Goal: Check status: Check status

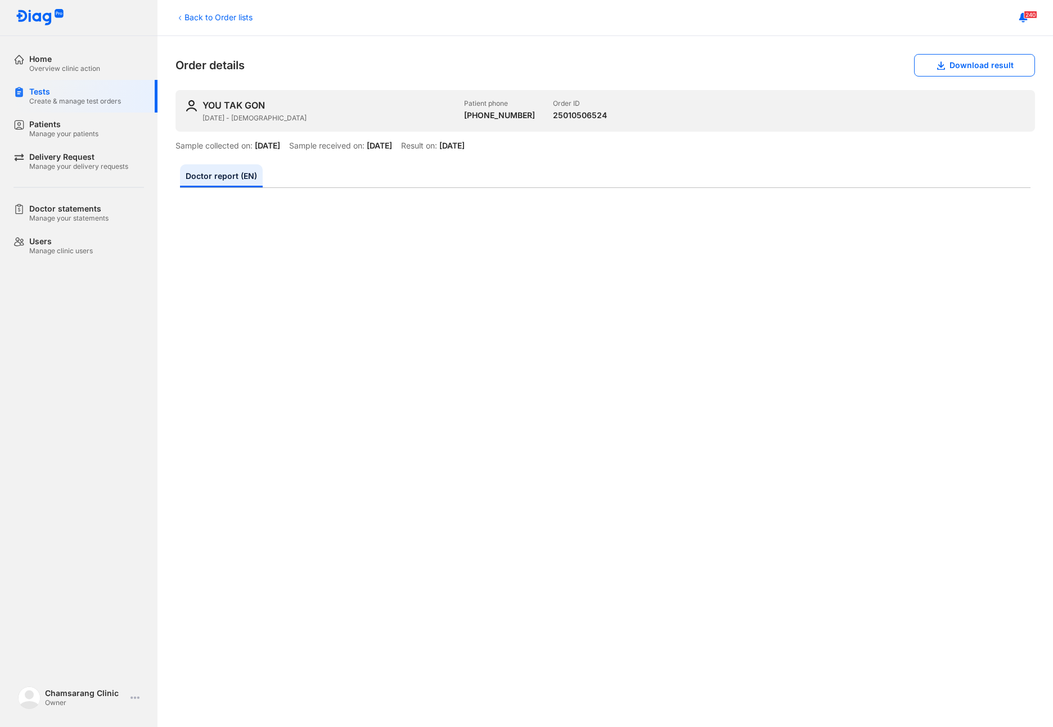
click at [26, 65] on div "Home Overview clinic action" at bounding box center [86, 63] width 144 height 33
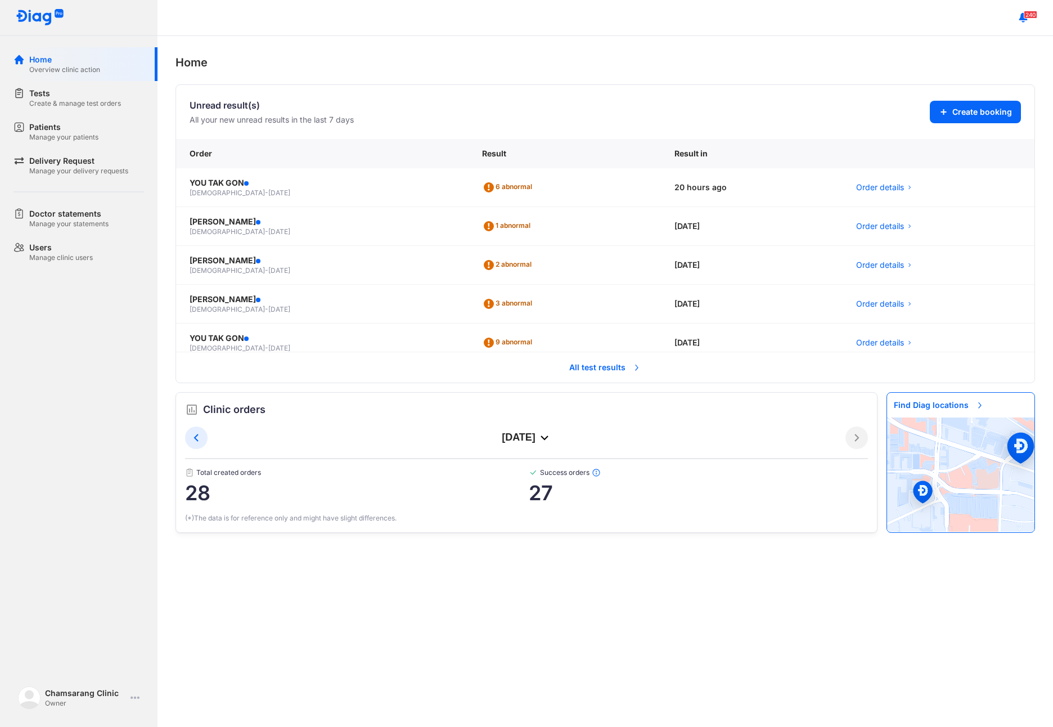
click at [593, 371] on span "All test results" at bounding box center [606, 367] width 86 height 25
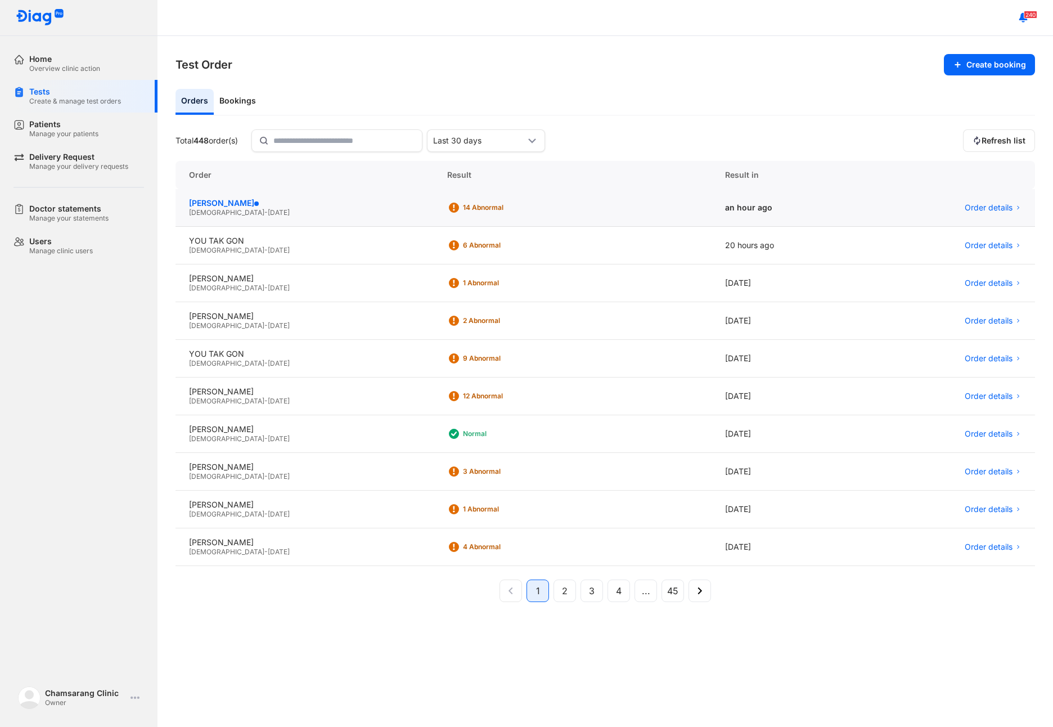
click at [264, 206] on div "LEE JAE WOONG" at bounding box center [304, 203] width 231 height 10
